Goal: Communication & Community: Connect with others

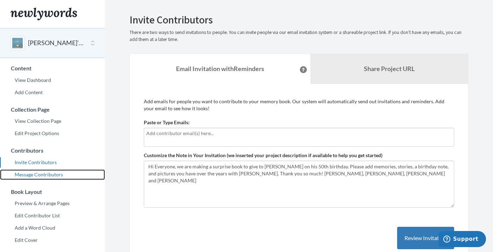
click at [44, 178] on link "Message Contributors" at bounding box center [52, 174] width 105 height 10
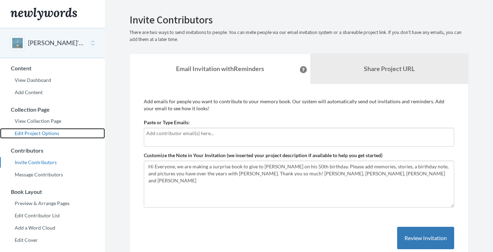
click at [39, 131] on link "Edit Project Options" at bounding box center [52, 133] width 105 height 10
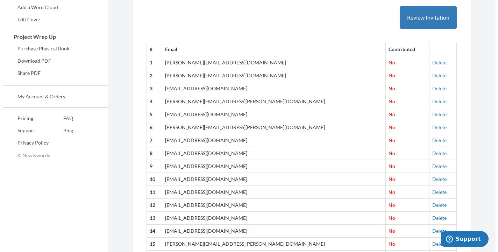
scroll to position [209, 0]
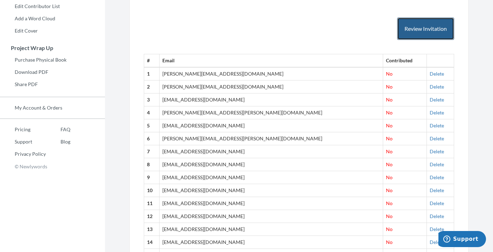
click at [418, 34] on button "Review Invitation" at bounding box center [425, 28] width 57 height 23
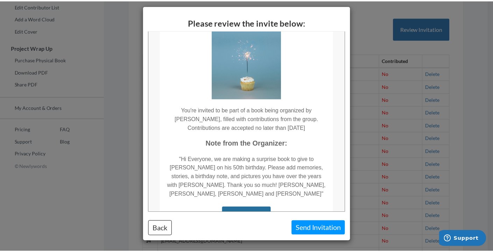
scroll to position [0, 0]
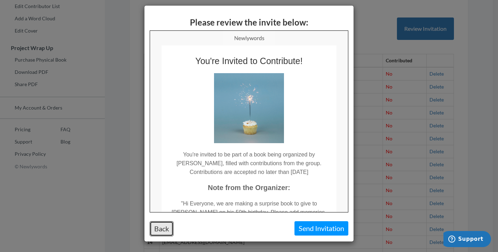
click at [166, 229] on button "Back" at bounding box center [162, 228] width 24 height 15
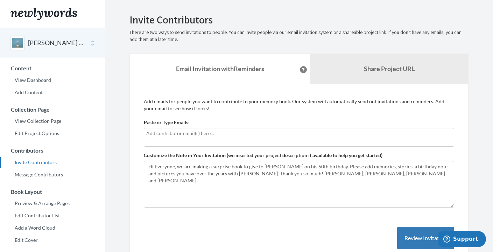
click at [196, 133] on input "text" at bounding box center [298, 133] width 305 height 8
type input "[PERSON_NAME][EMAIL_ADDRESS][PERSON_NAME][DOMAIN_NAME]"
click at [230, 134] on input "[PERSON_NAME][EMAIL_ADDRESS][PERSON_NAME][DOMAIN_NAME]" at bounding box center [298, 133] width 305 height 8
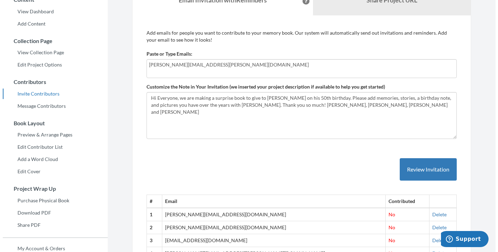
scroll to position [131, 0]
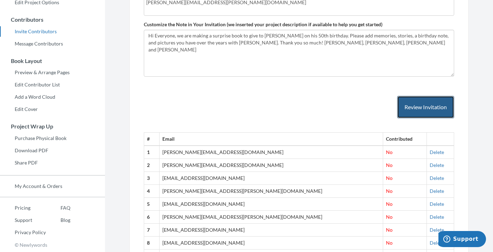
click at [433, 106] on button "Review Invitation" at bounding box center [425, 107] width 57 height 23
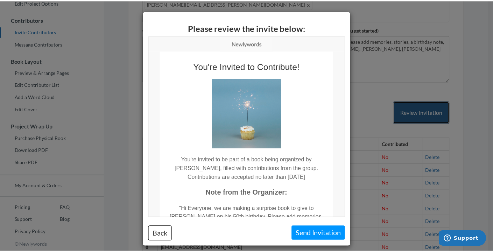
scroll to position [0, 0]
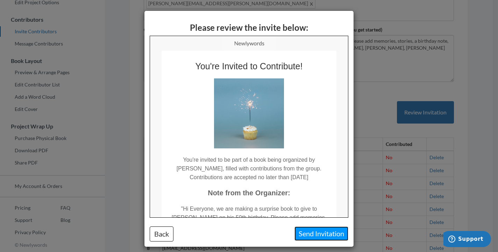
click at [320, 234] on button "Send Invitation" at bounding box center [322, 233] width 54 height 14
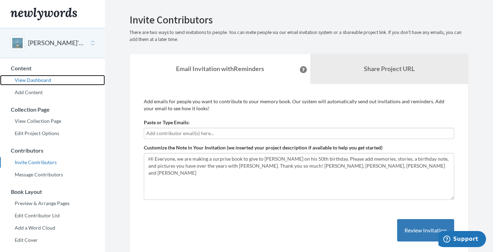
click at [45, 83] on link "View Dashboard" at bounding box center [52, 80] width 105 height 10
